Goal: Information Seeking & Learning: Understand process/instructions

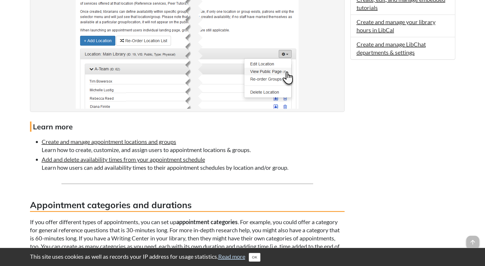
scroll to position [582, 0]
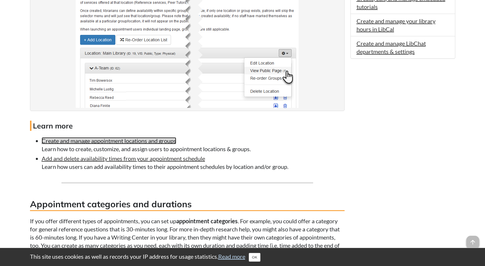
click at [106, 142] on link "Create and manage appointment locations and groups" at bounding box center [109, 140] width 135 height 7
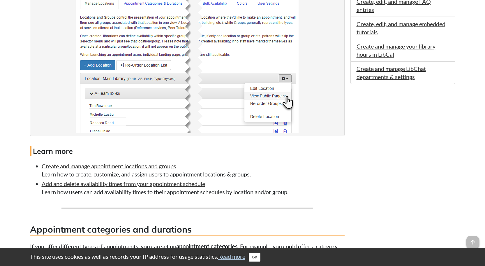
scroll to position [588, 0]
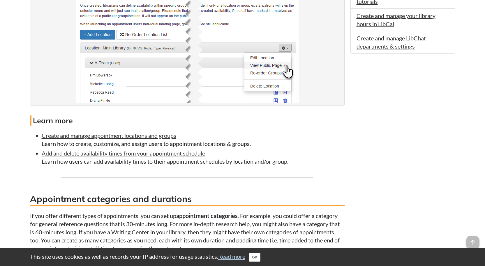
click at [97, 157] on li "Add and delete availability times from your appointment schedule Learn how user…" at bounding box center [193, 157] width 303 height 16
click at [97, 155] on link "Add and delete availability times from your appointment schedule" at bounding box center [123, 153] width 163 height 7
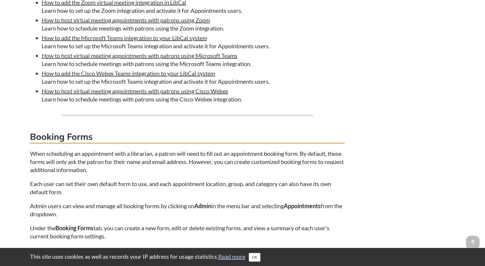
scroll to position [1495, 0]
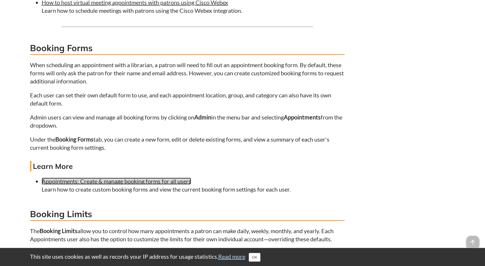
click at [87, 185] on link "Appointments: Create & manage booking forms for all users" at bounding box center [116, 181] width 149 height 7
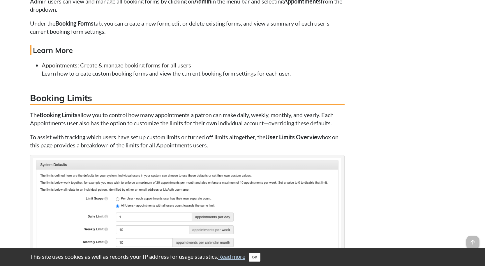
scroll to position [1656, 0]
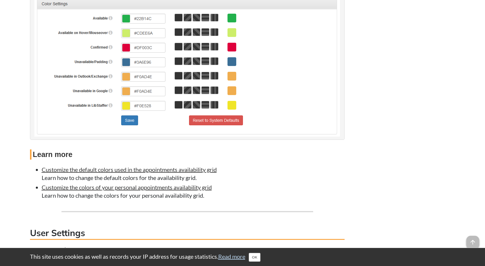
scroll to position [2334, 0]
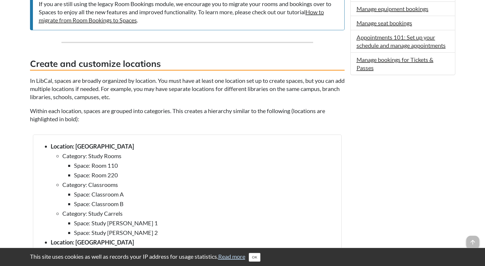
scroll to position [466, 0]
